Goal: Task Accomplishment & Management: Manage account settings

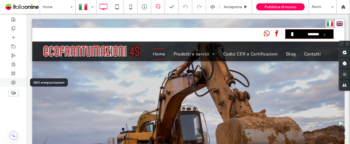
click at [19, 81] on div at bounding box center [13, 82] width 27 height 9
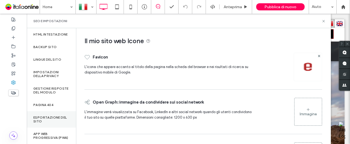
scroll to position [99, 0]
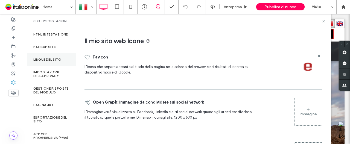
click at [51, 58] on label "Lingue del sito" at bounding box center [47, 60] width 28 height 4
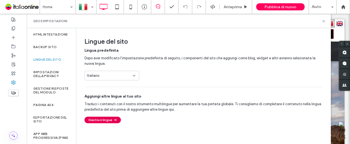
click at [106, 121] on button "Gestisci lingue" at bounding box center [103, 120] width 36 height 7
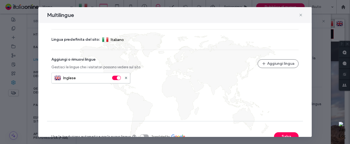
scroll to position [34, 0]
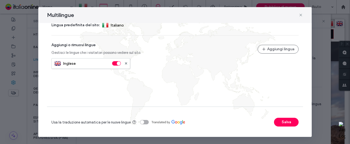
click at [144, 124] on div "toggle" at bounding box center [144, 122] width 9 height 4
click at [290, 121] on button "Salva" at bounding box center [286, 122] width 25 height 9
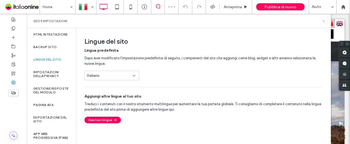
drag, startPoint x: 301, startPoint y: 26, endPoint x: 324, endPoint y: 22, distance: 23.7
click at [324, 22] on icon at bounding box center [324, 21] width 4 height 4
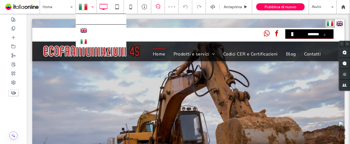
click at [88, 10] on div at bounding box center [86, 6] width 20 height 13
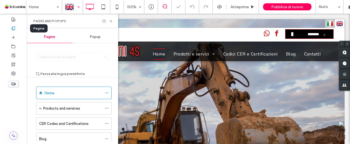
click at [16, 31] on div at bounding box center [13, 28] width 27 height 9
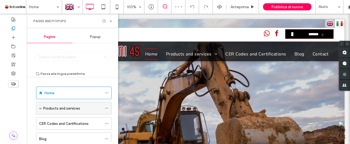
click at [41, 108] on span at bounding box center [40, 108] width 3 height 3
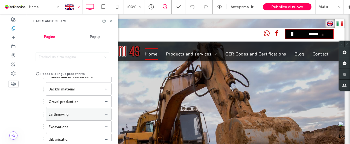
scroll to position [109, 0]
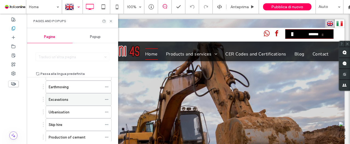
click at [109, 98] on icon at bounding box center [107, 100] width 4 height 4
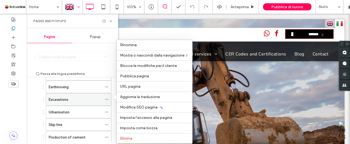
click at [106, 98] on icon at bounding box center [107, 100] width 4 height 4
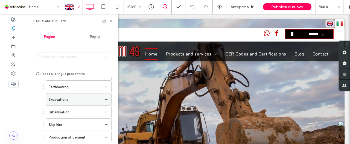
click at [106, 98] on icon at bounding box center [107, 100] width 4 height 4
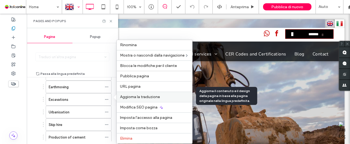
click at [135, 96] on span "Aggiorna la traduzione" at bounding box center [140, 97] width 40 height 5
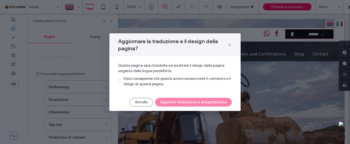
click at [137, 79] on span "Sono consapevole che questa azione sovrascriverà il contenuto e il design di qu…" at bounding box center [177, 82] width 108 height 10
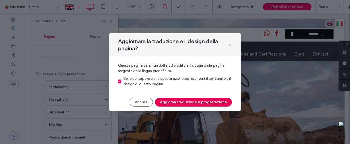
click at [185, 105] on button "Aggiorna traduzione e progettazione" at bounding box center [193, 102] width 77 height 9
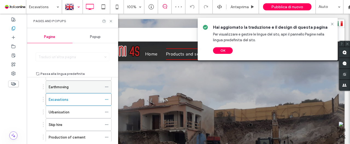
click at [105, 86] on icon at bounding box center [107, 87] width 4 height 4
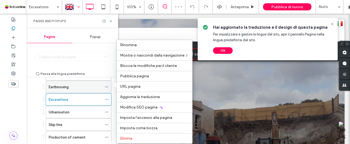
click at [96, 86] on div "Earthmoving" at bounding box center [75, 87] width 53 height 6
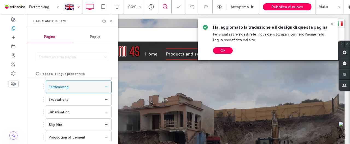
click at [107, 85] on icon at bounding box center [107, 87] width 4 height 4
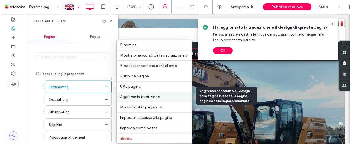
click at [139, 97] on span "Aggiorna la traduzione" at bounding box center [140, 97] width 40 height 5
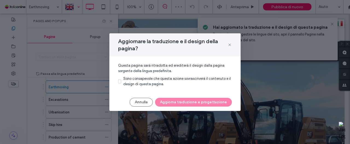
drag, startPoint x: 158, startPoint y: 85, endPoint x: 161, endPoint y: 85, distance: 3.0
click at [158, 85] on span "Sono consapevole che questa azione sovrascriverà il contenuto e il design di qu…" at bounding box center [177, 82] width 108 height 10
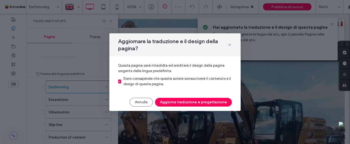
drag, startPoint x: 191, startPoint y: 103, endPoint x: 140, endPoint y: 105, distance: 50.9
click at [191, 103] on button "Aggiorna traduzione e progettazione" at bounding box center [193, 102] width 77 height 9
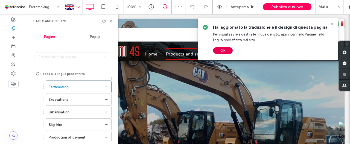
click at [223, 51] on button "OK" at bounding box center [223, 50] width 20 height 7
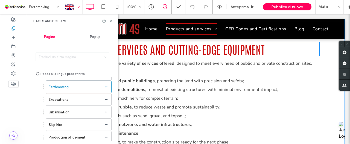
scroll to position [493, 0]
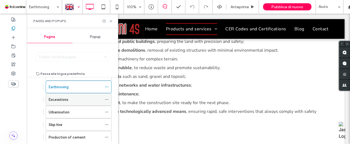
click at [76, 100] on div "Excavations" at bounding box center [75, 100] width 53 height 6
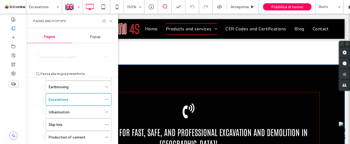
scroll to position [958, 0]
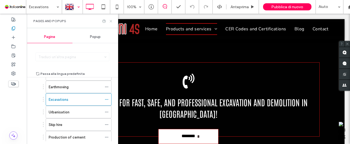
click at [110, 22] on icon at bounding box center [111, 21] width 4 height 4
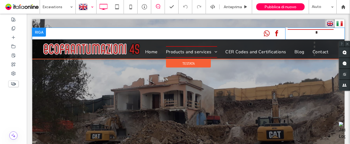
scroll to position [0, 0]
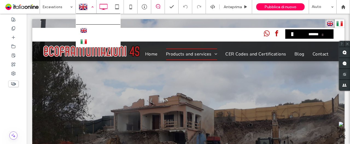
click at [91, 10] on div at bounding box center [86, 6] width 20 height 13
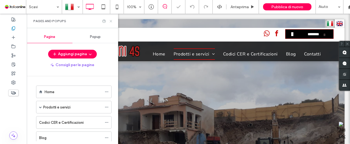
click at [110, 22] on icon at bounding box center [111, 21] width 4 height 4
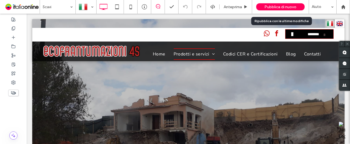
click at [290, 7] on span "Pubblica di nuovo" at bounding box center [281, 7] width 32 height 5
